Goal: Information Seeking & Learning: Learn about a topic

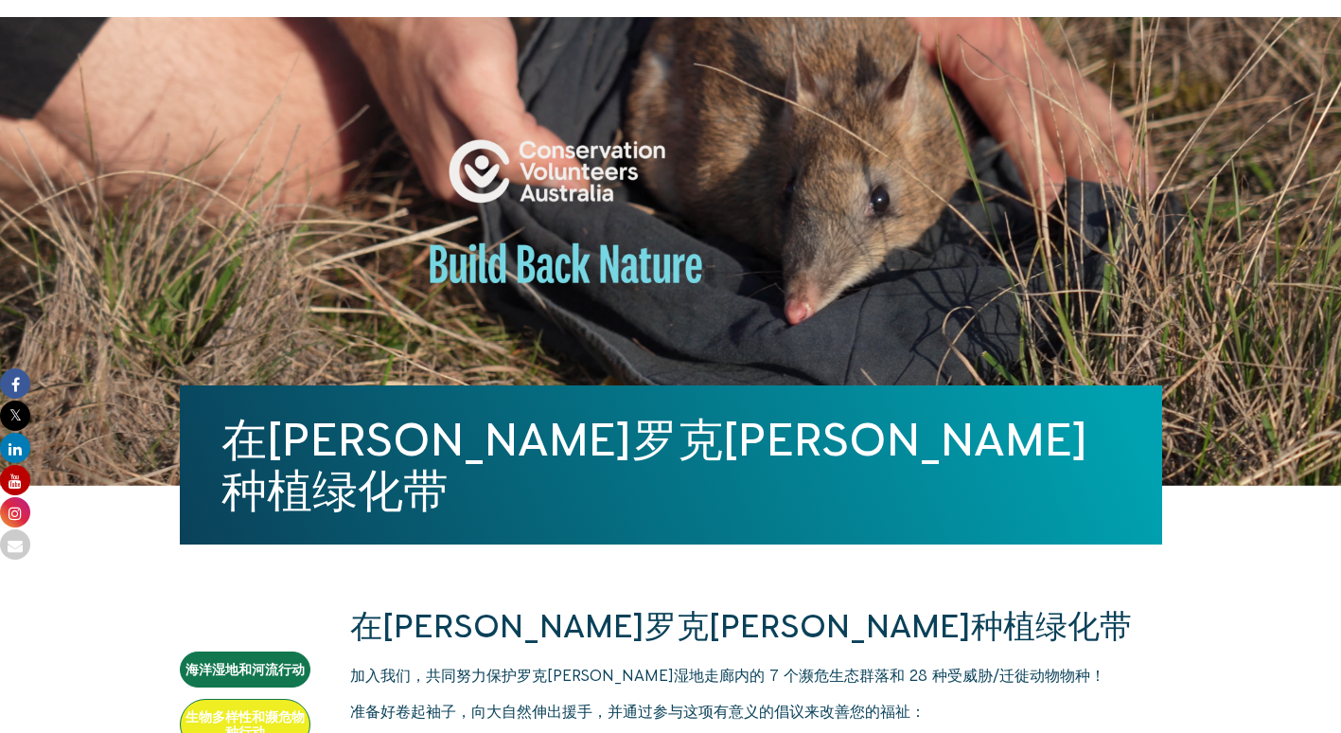
scroll to position [568, 0]
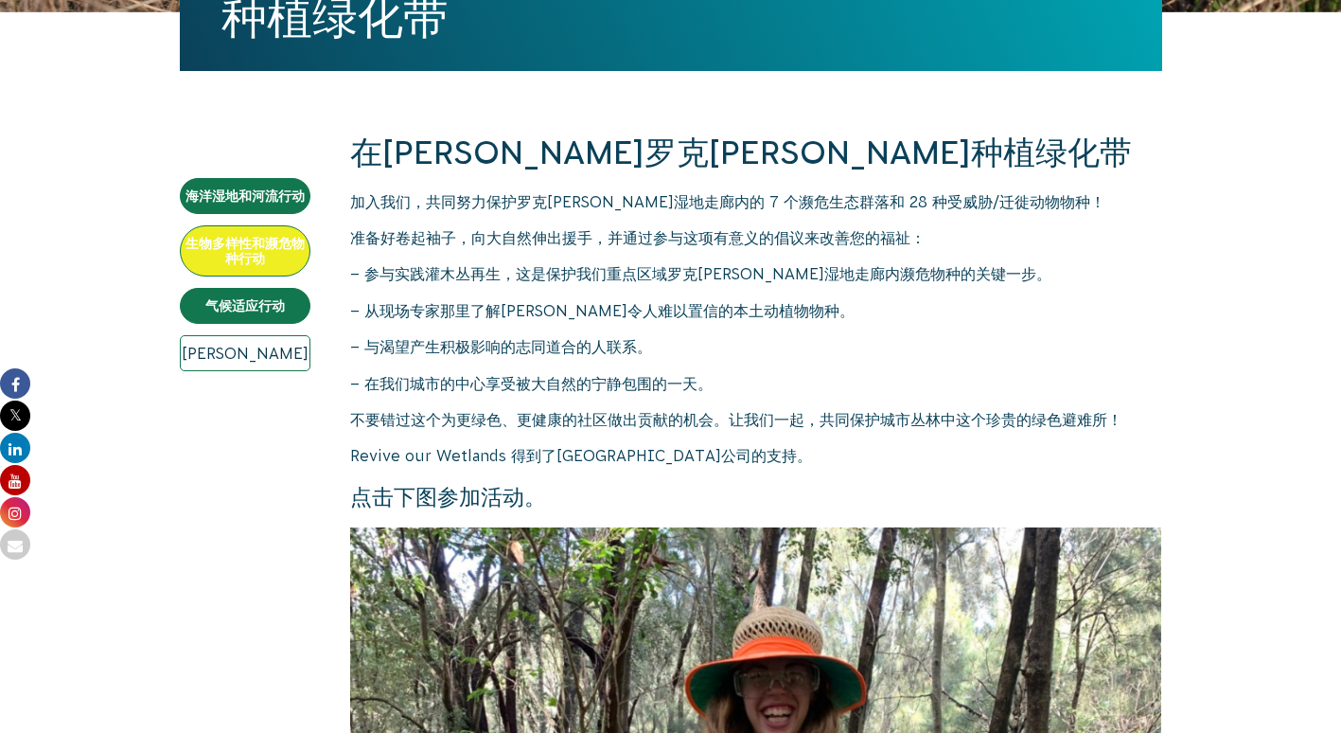
click at [264, 356] on link "[PERSON_NAME]" at bounding box center [245, 353] width 131 height 36
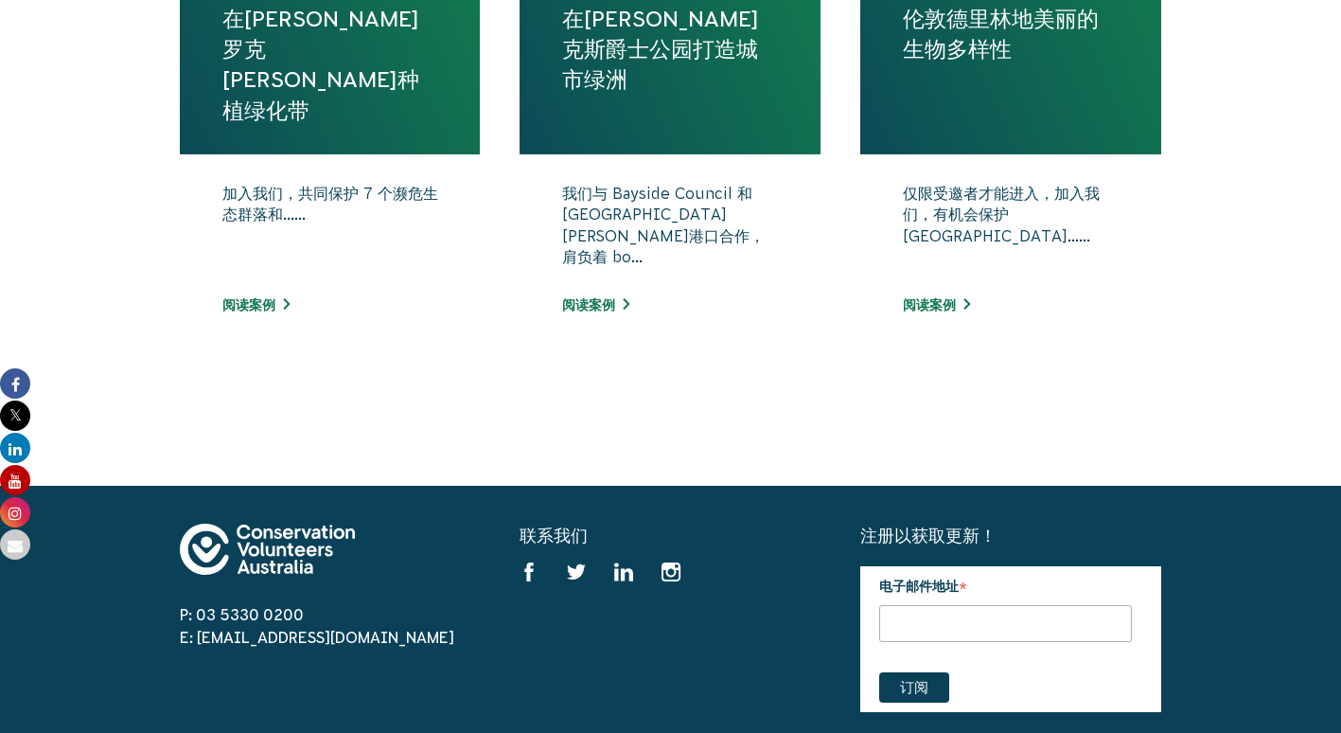
scroll to position [852, 0]
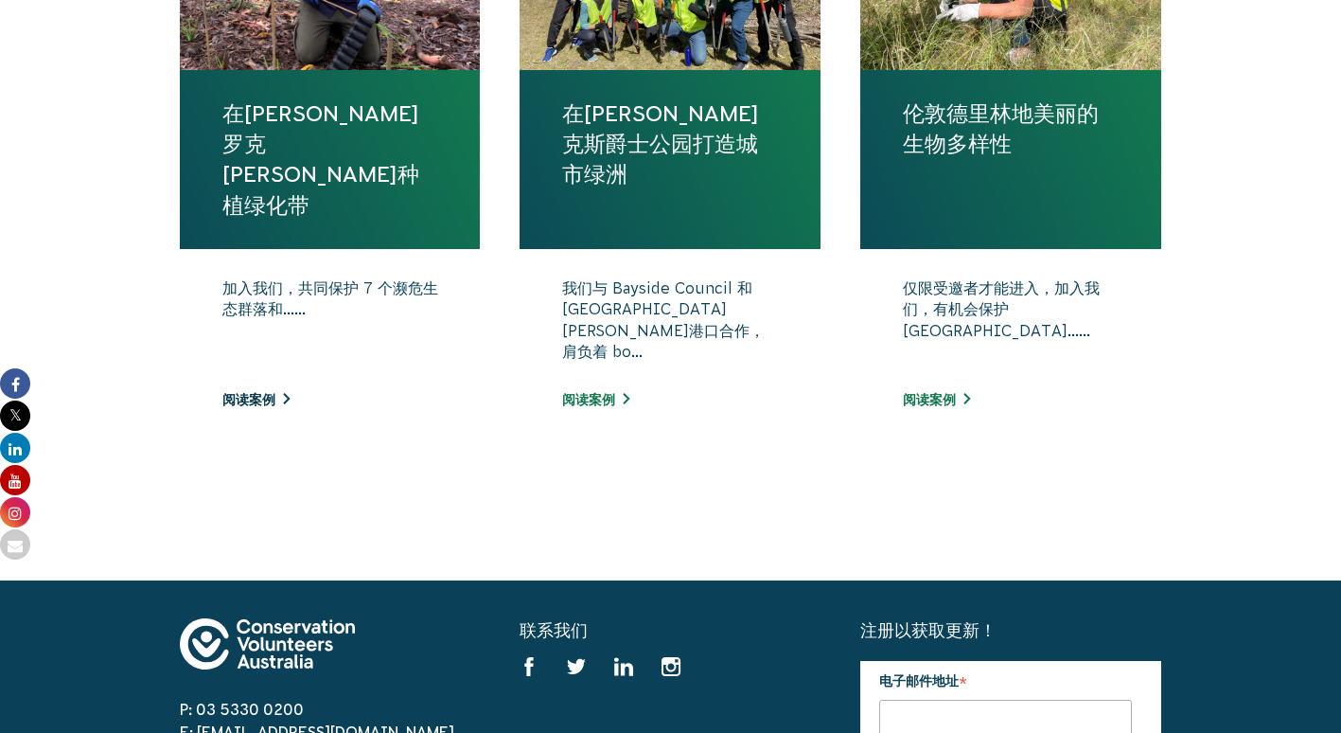
click at [260, 405] on link "阅读案例" at bounding box center [255, 399] width 67 height 15
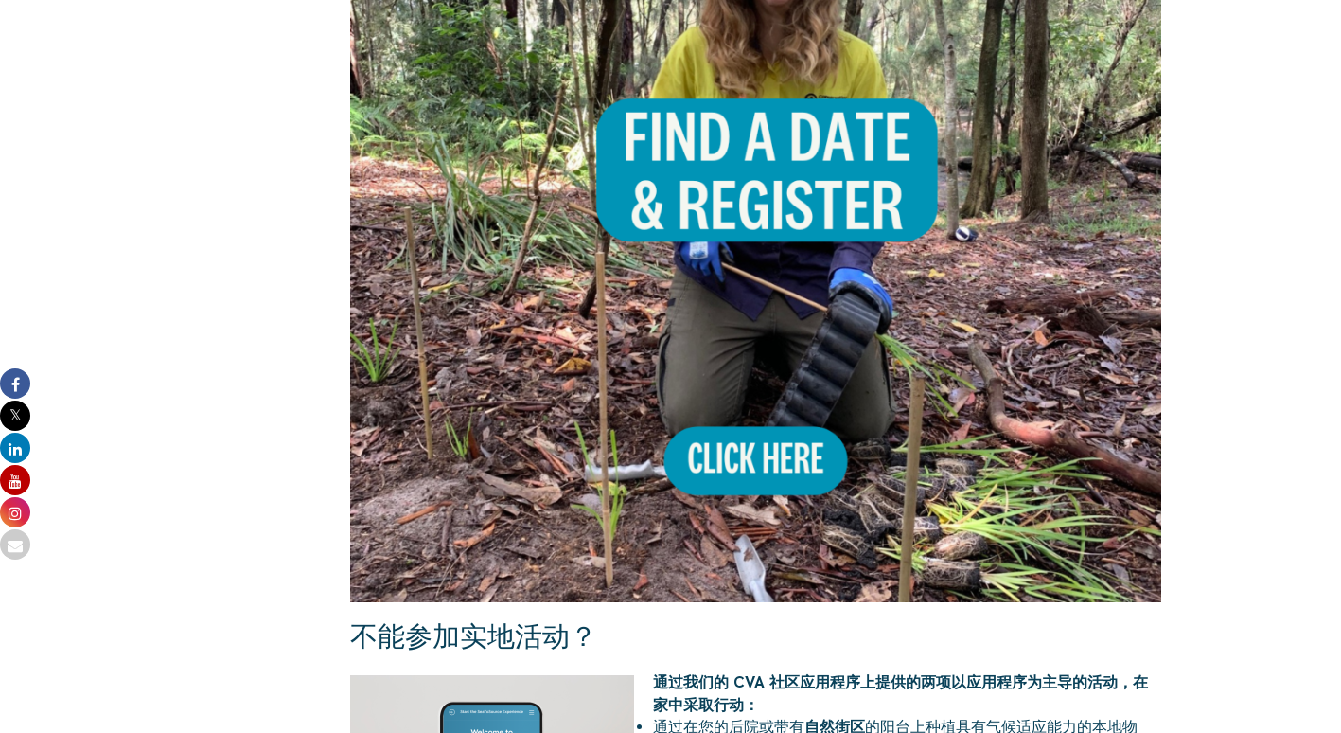
scroll to position [1325, 0]
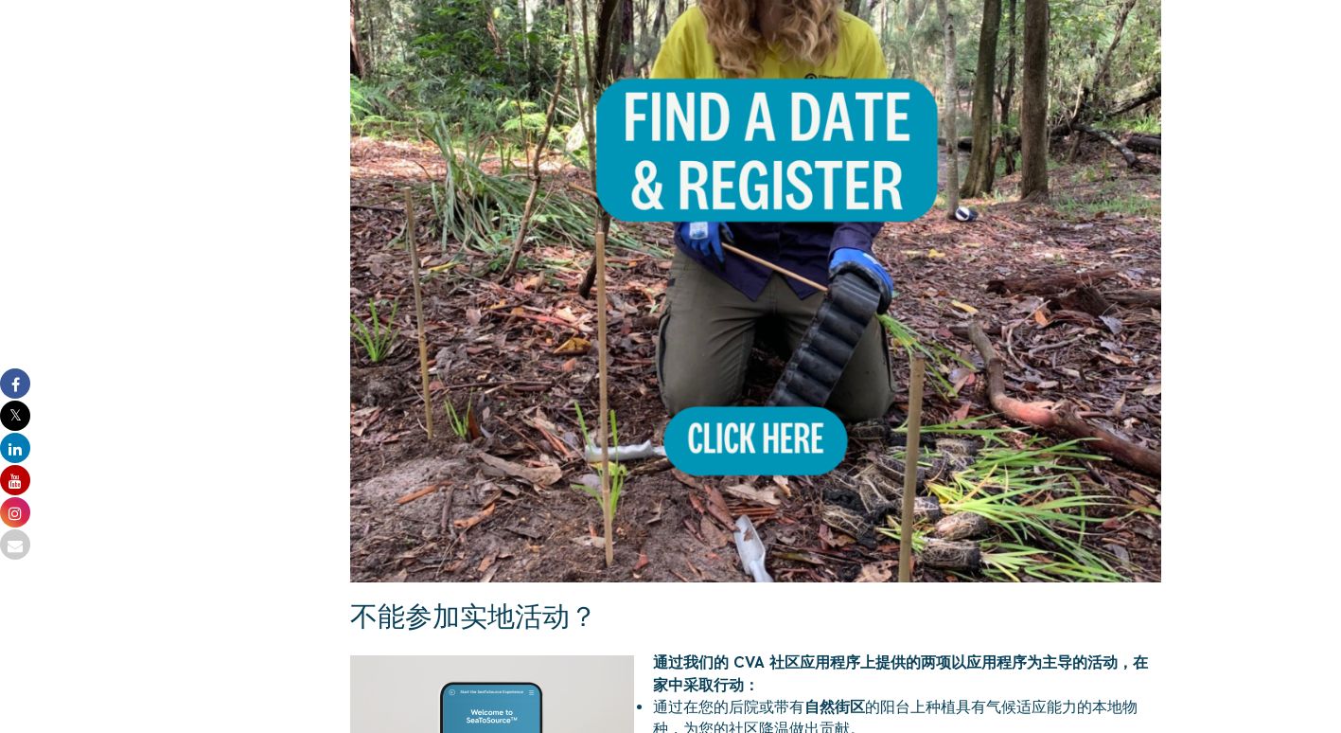
click at [806, 444] on img at bounding box center [756, 176] width 812 height 812
